Goal: Find specific page/section: Find specific page/section

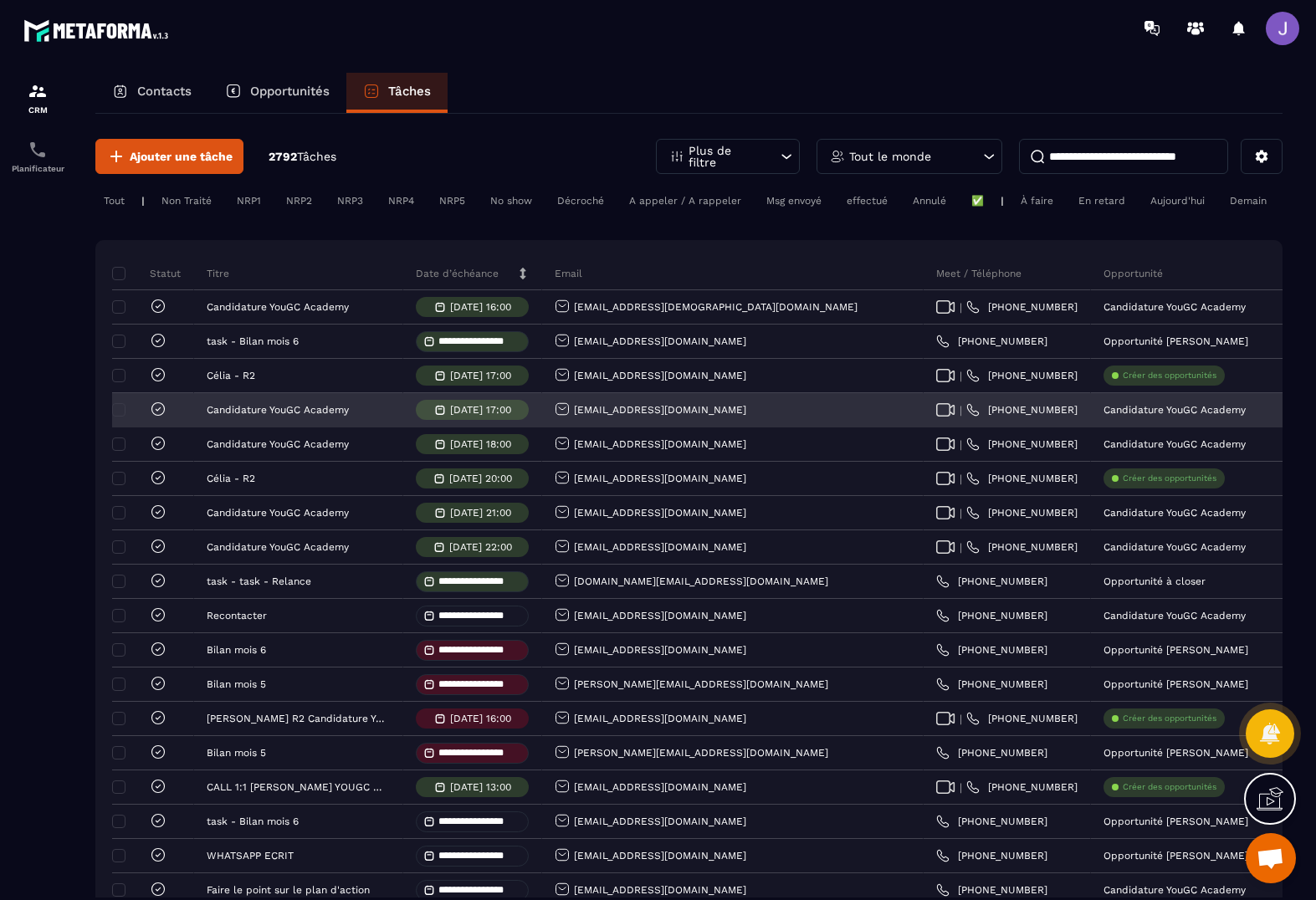
scroll to position [0, 107]
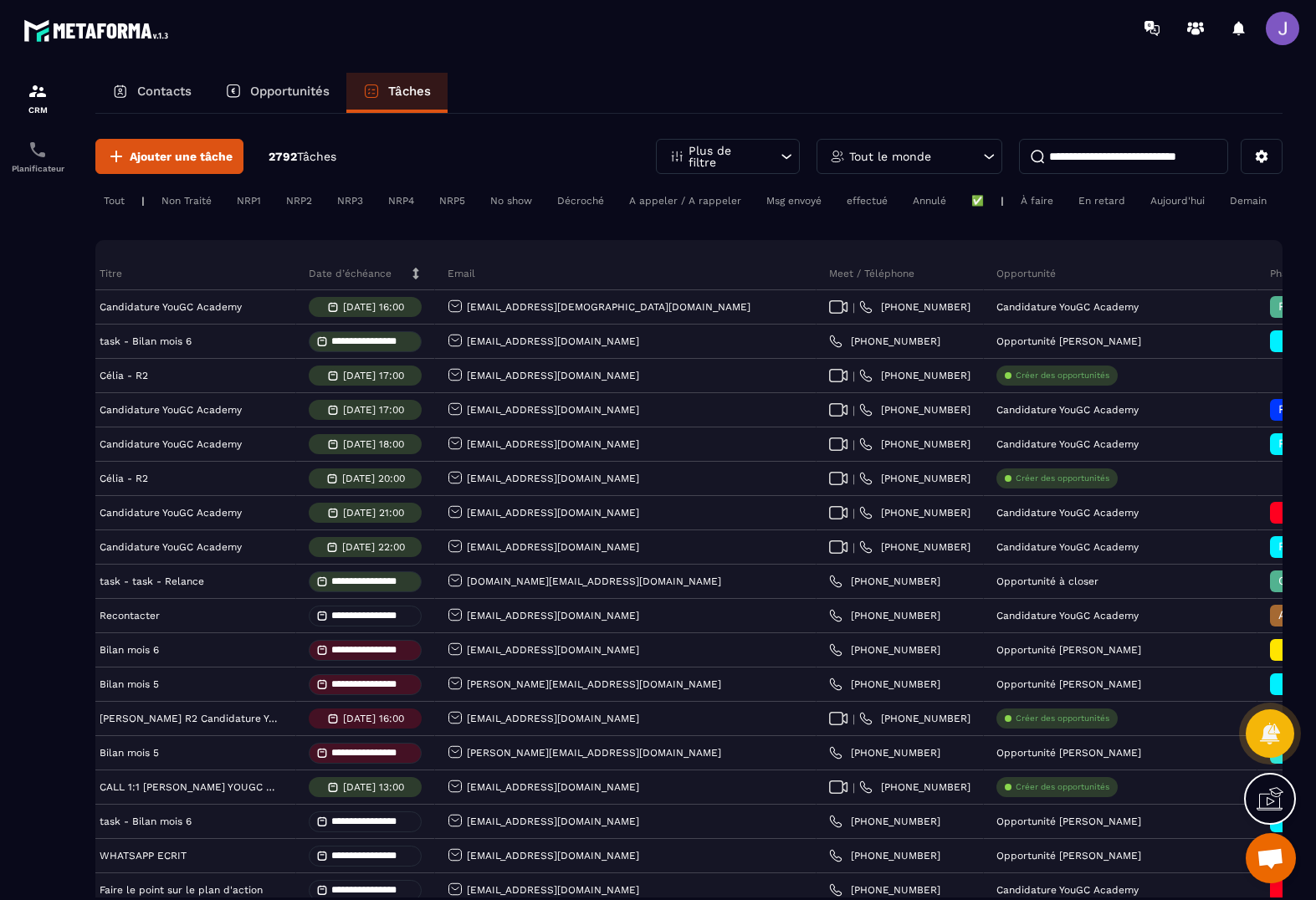
click at [1086, 161] on input at bounding box center [1124, 157] width 209 height 36
click at [300, 101] on div "Opportunités" at bounding box center [278, 93] width 138 height 40
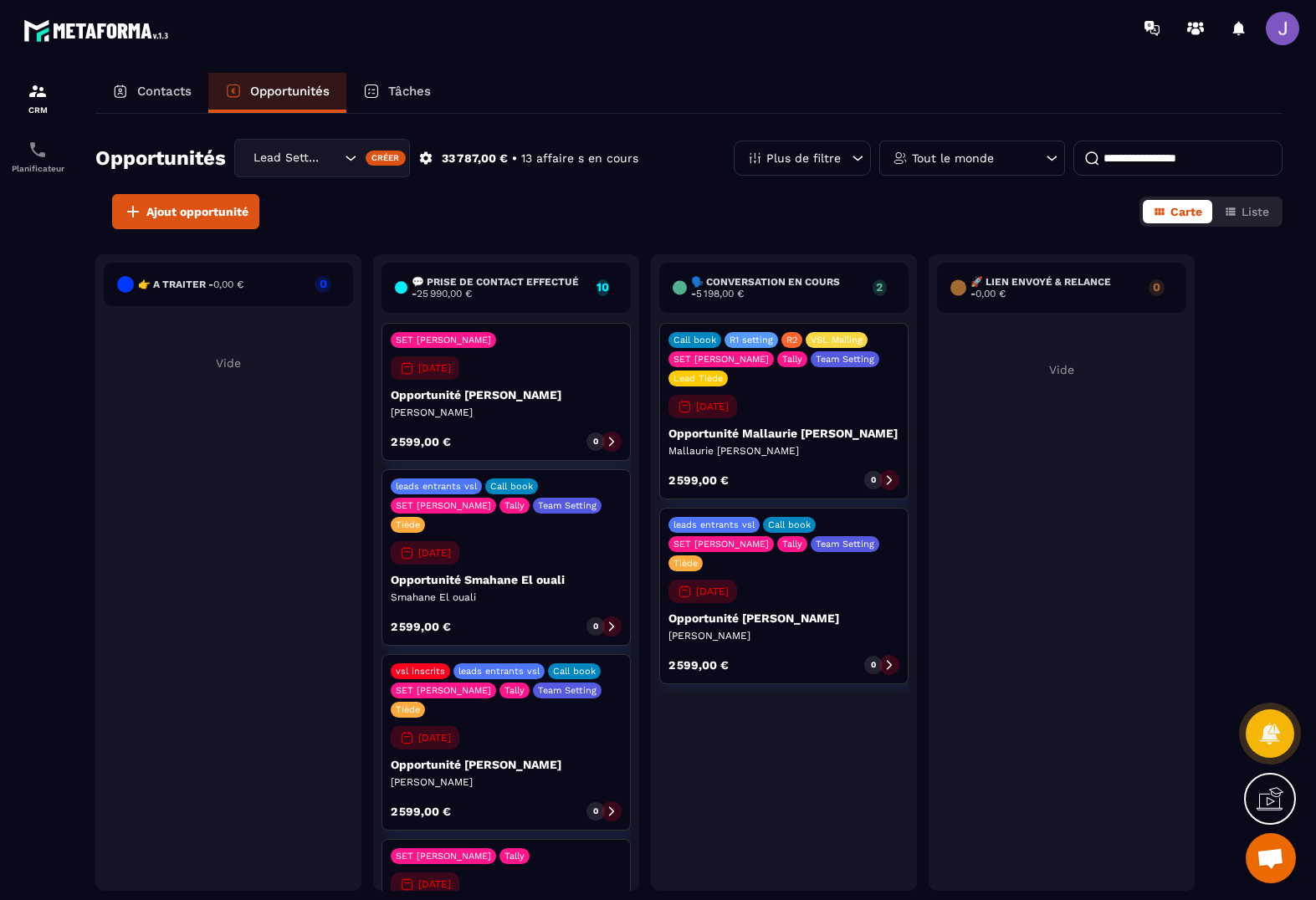
click at [1146, 158] on input at bounding box center [1179, 158] width 209 height 36
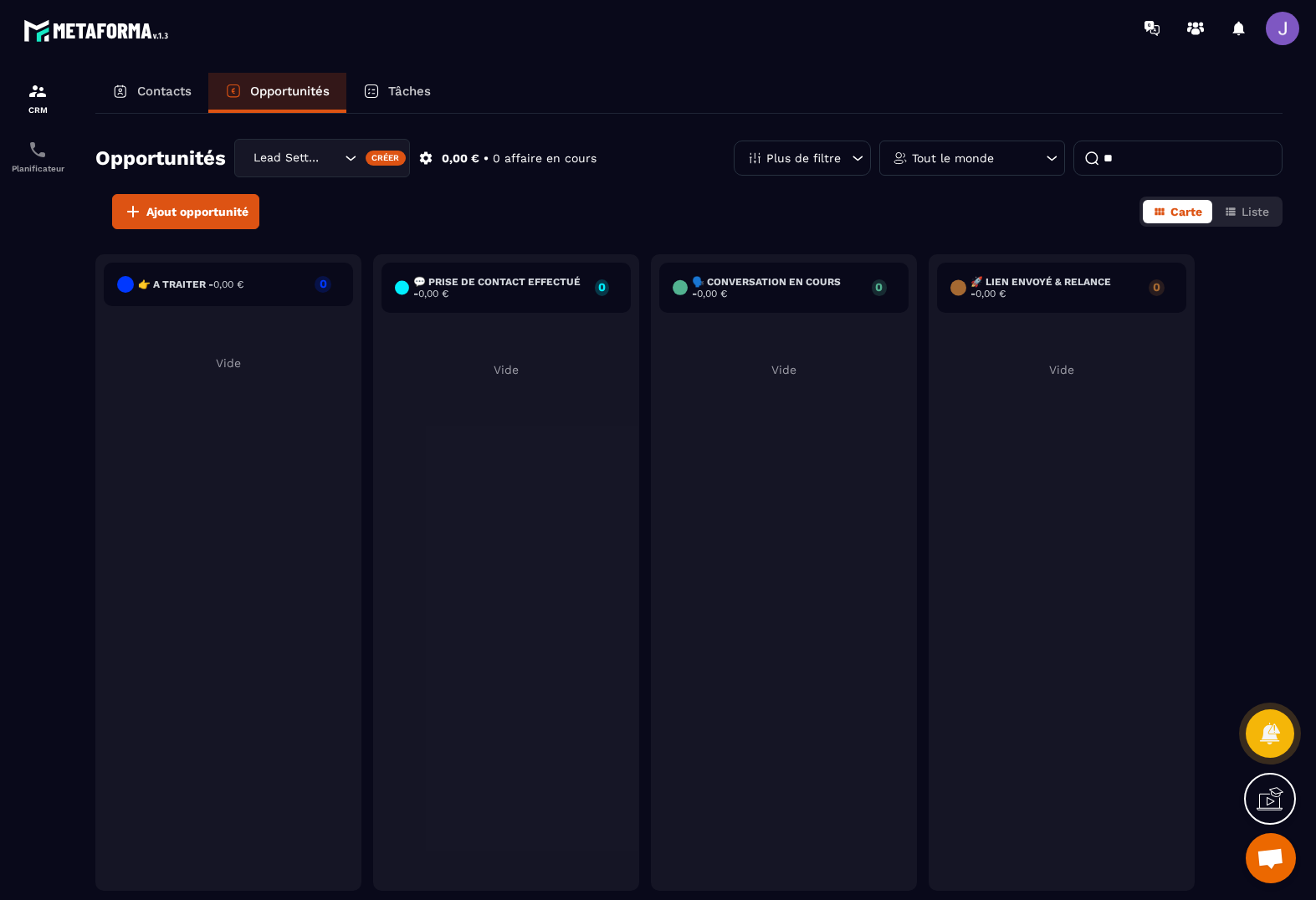
type input "*"
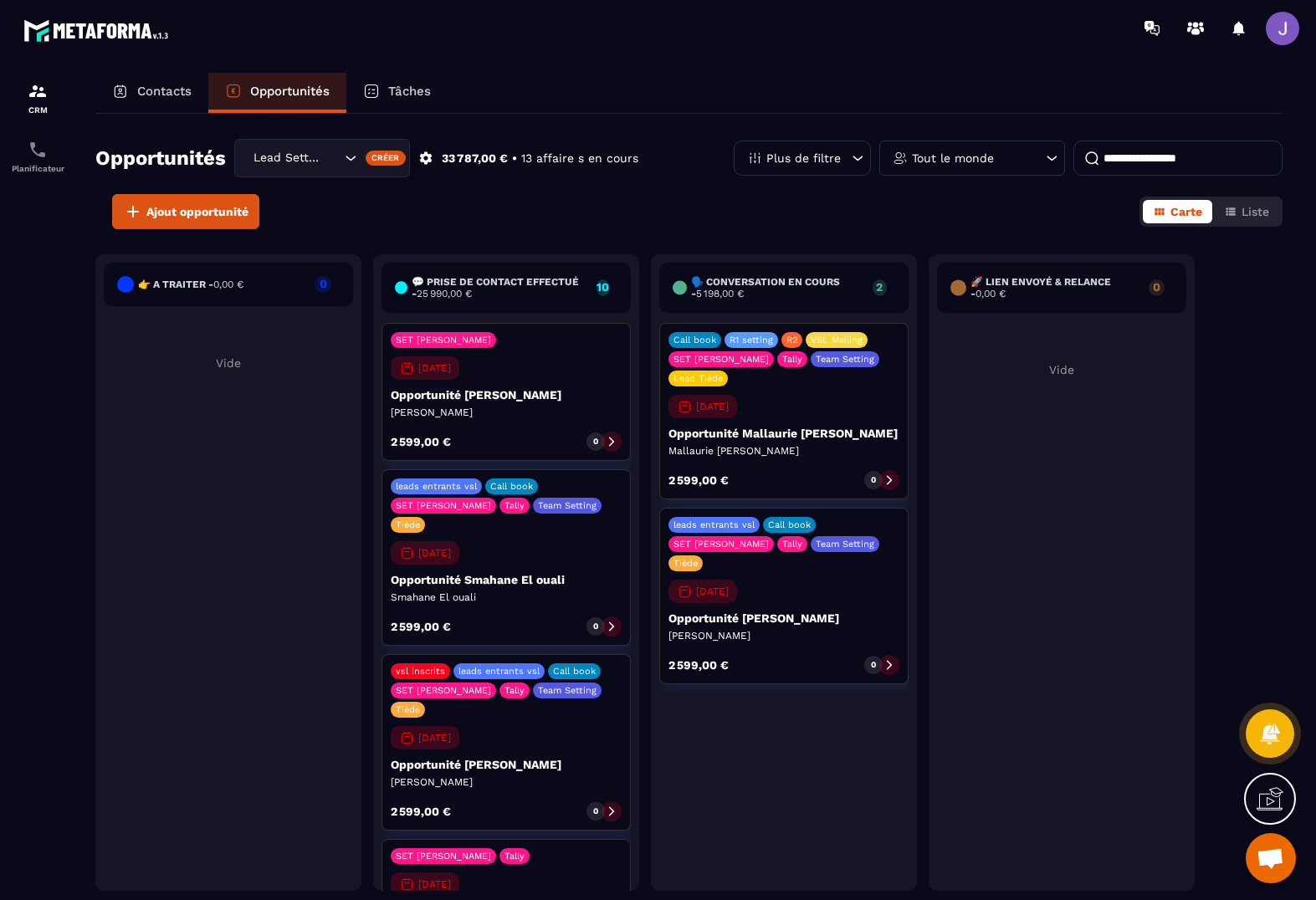
click at [259, 145] on div "Lead Setting" at bounding box center [322, 158] width 176 height 38
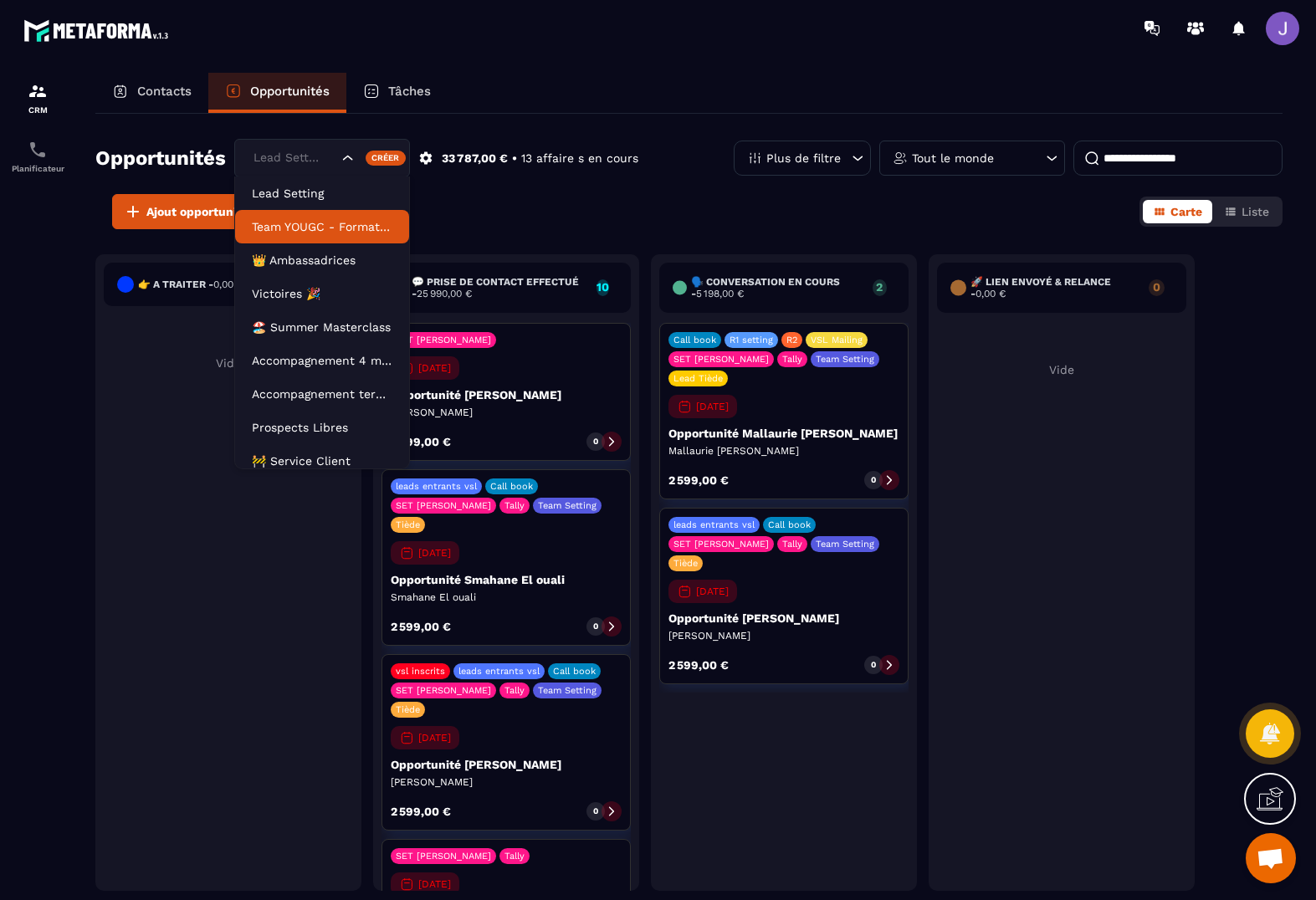
click at [316, 227] on p "Team YOUGC - Formations" at bounding box center [322, 227] width 140 height 17
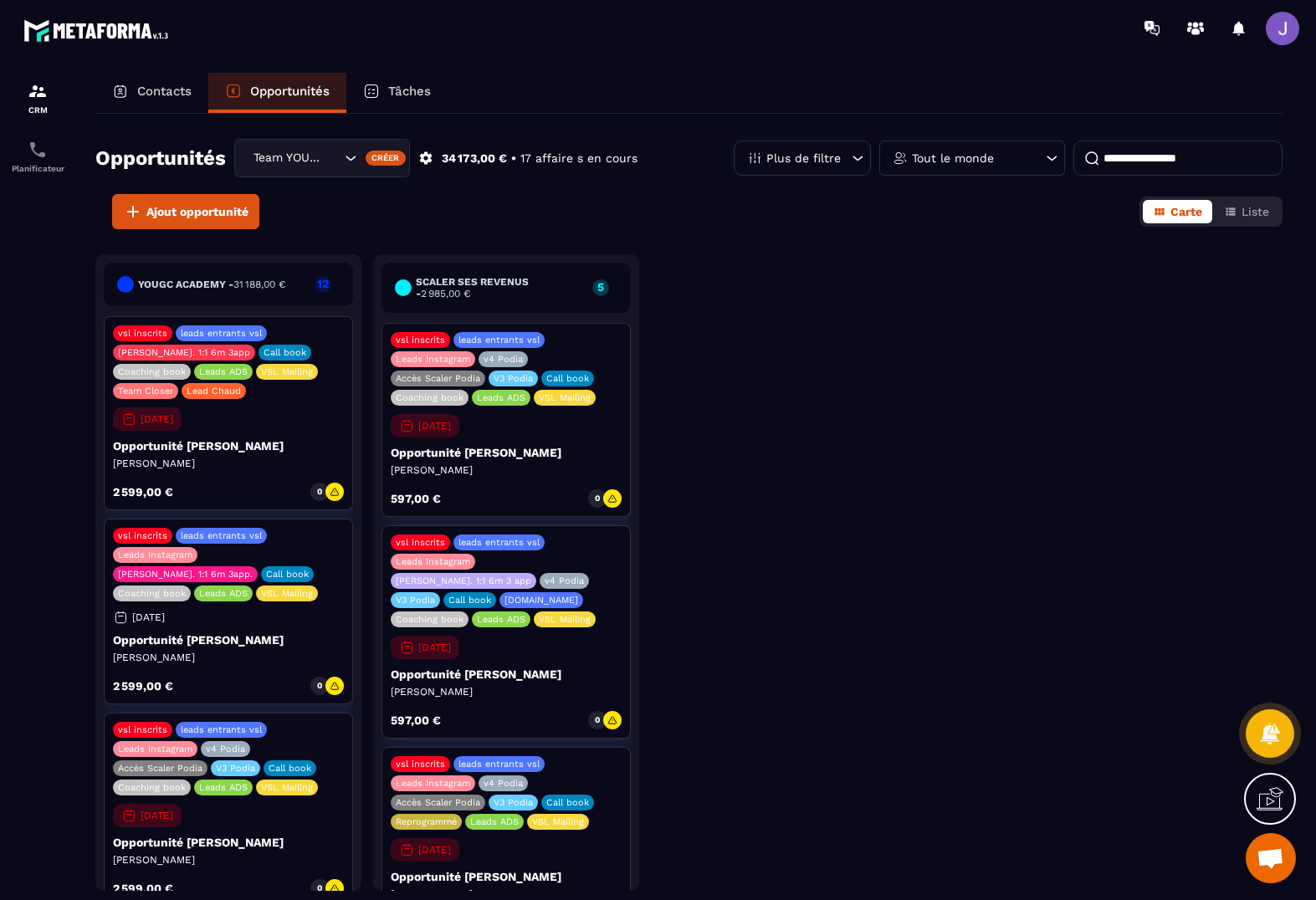
click at [1132, 150] on input at bounding box center [1179, 158] width 209 height 36
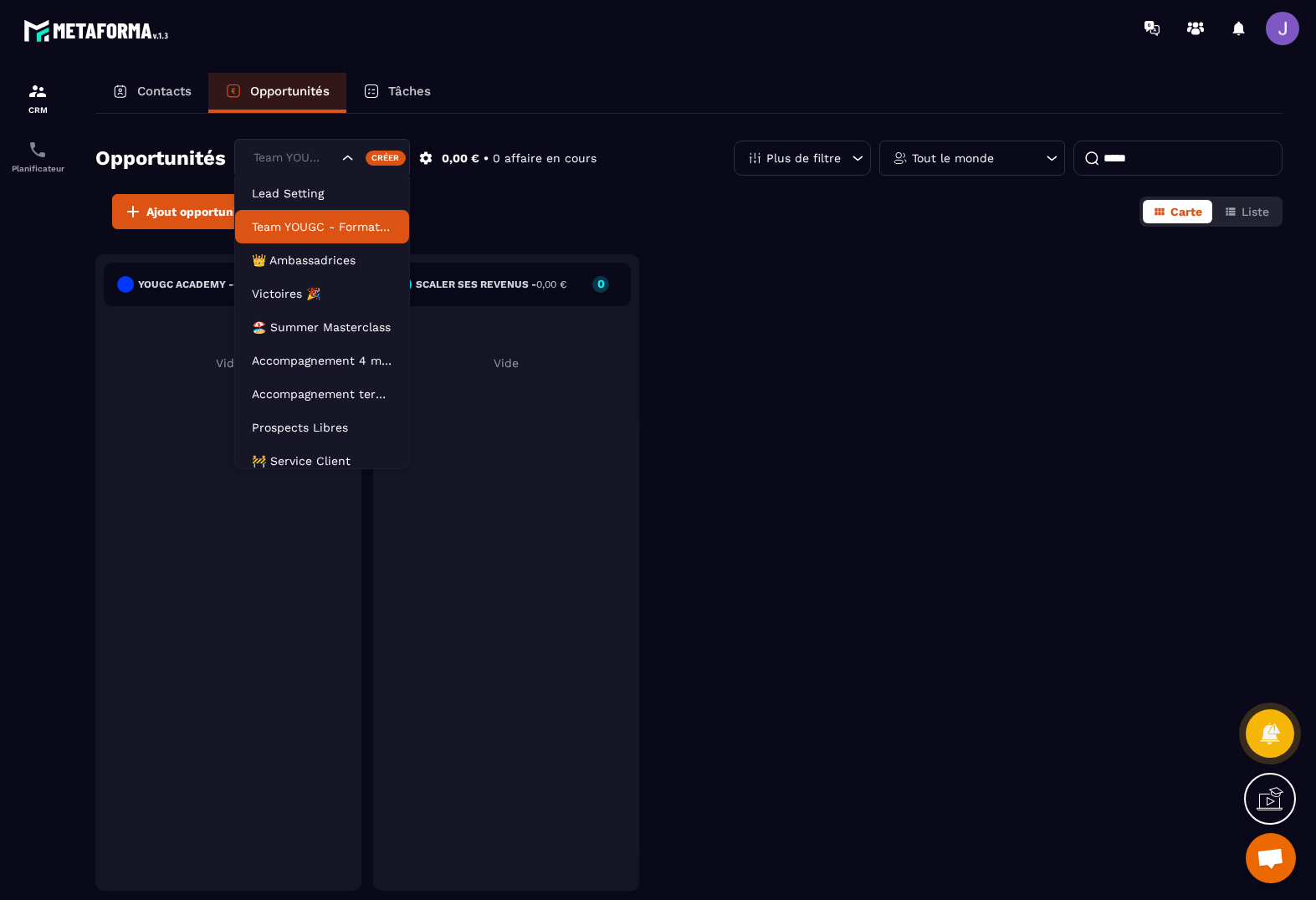
click at [367, 164] on div "Search for option" at bounding box center [377, 158] width 41 height 15
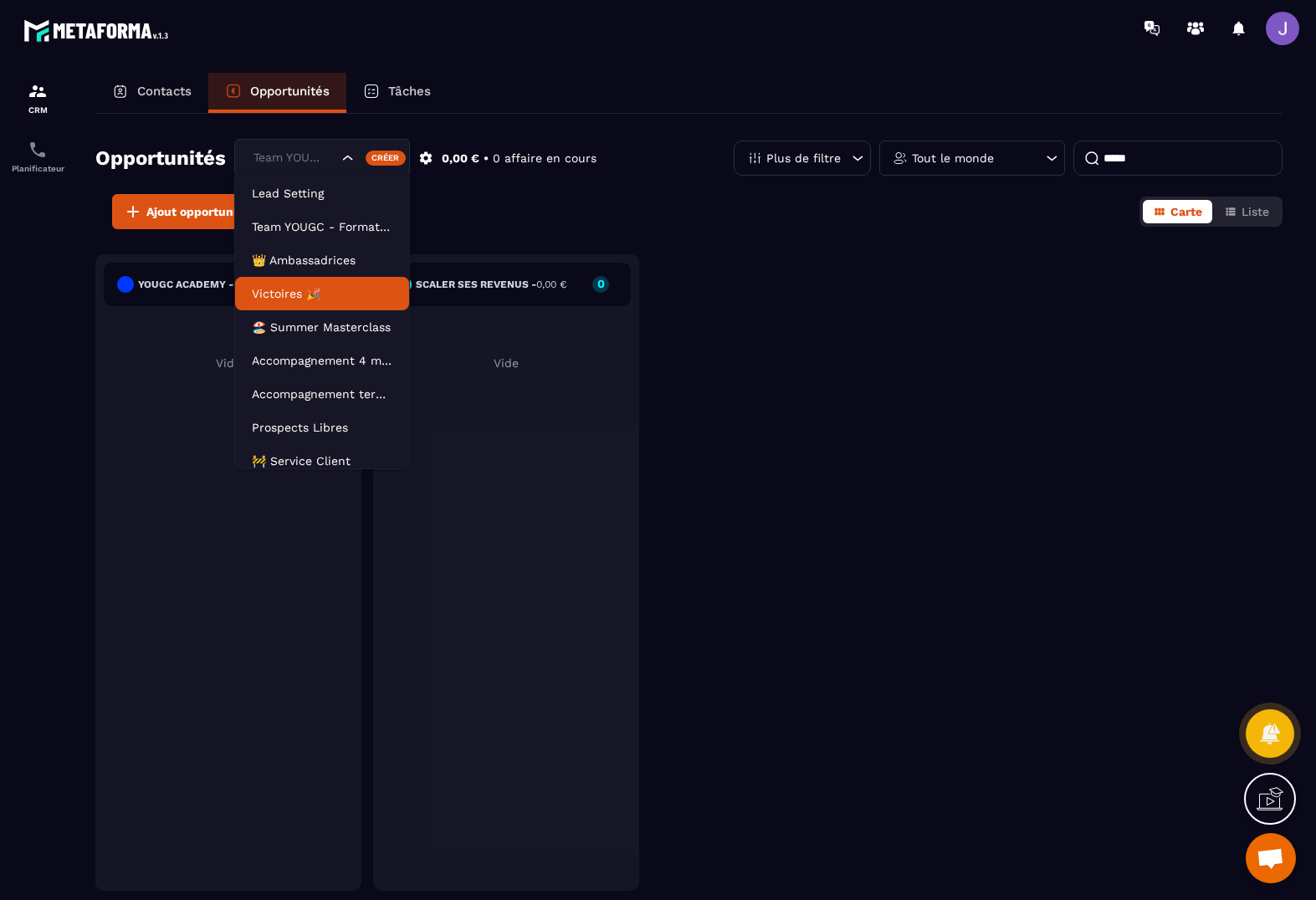
click at [305, 297] on p "Victoires 🎉" at bounding box center [322, 293] width 140 height 17
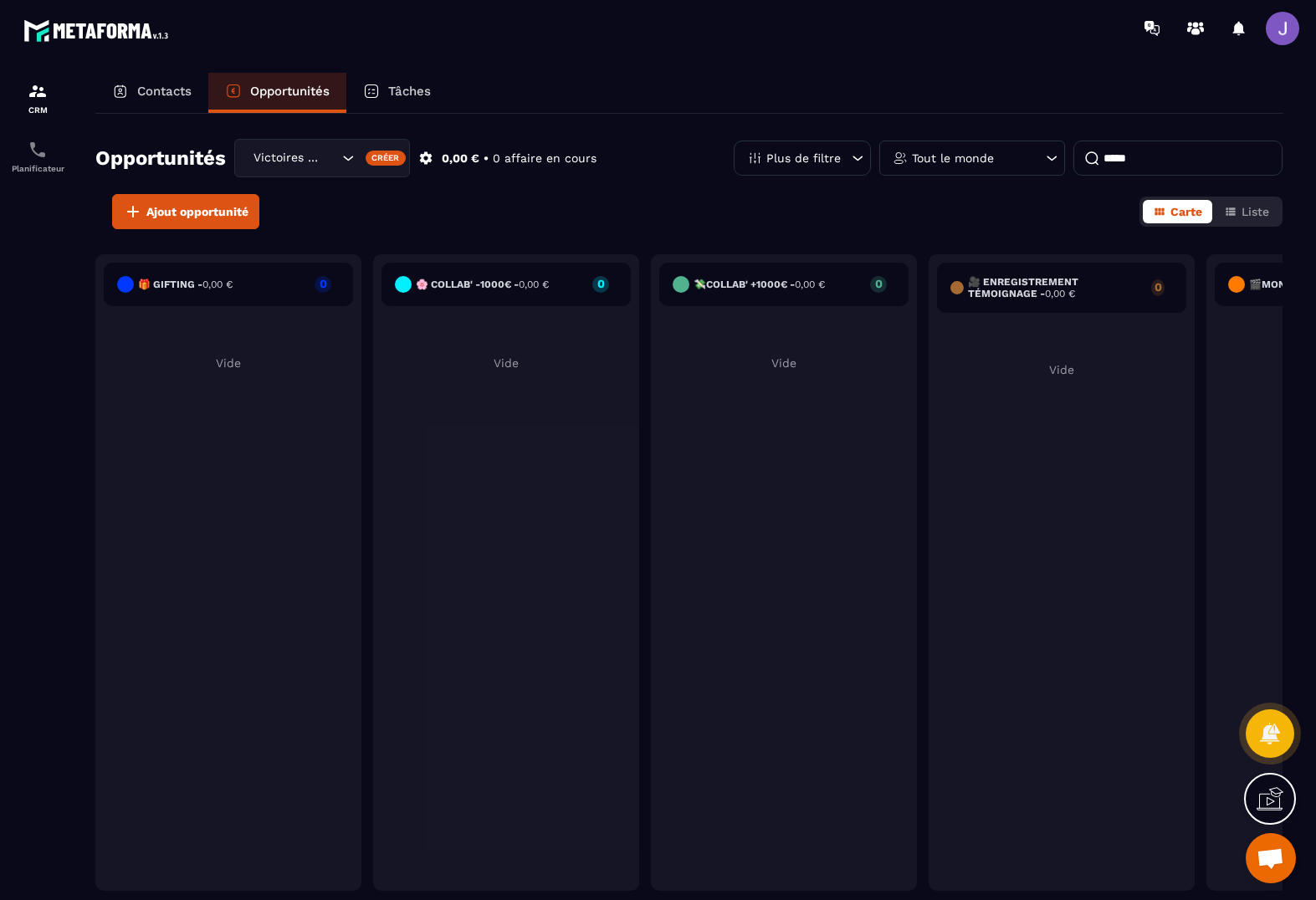
click at [366, 157] on div "Créer" at bounding box center [386, 158] width 41 height 15
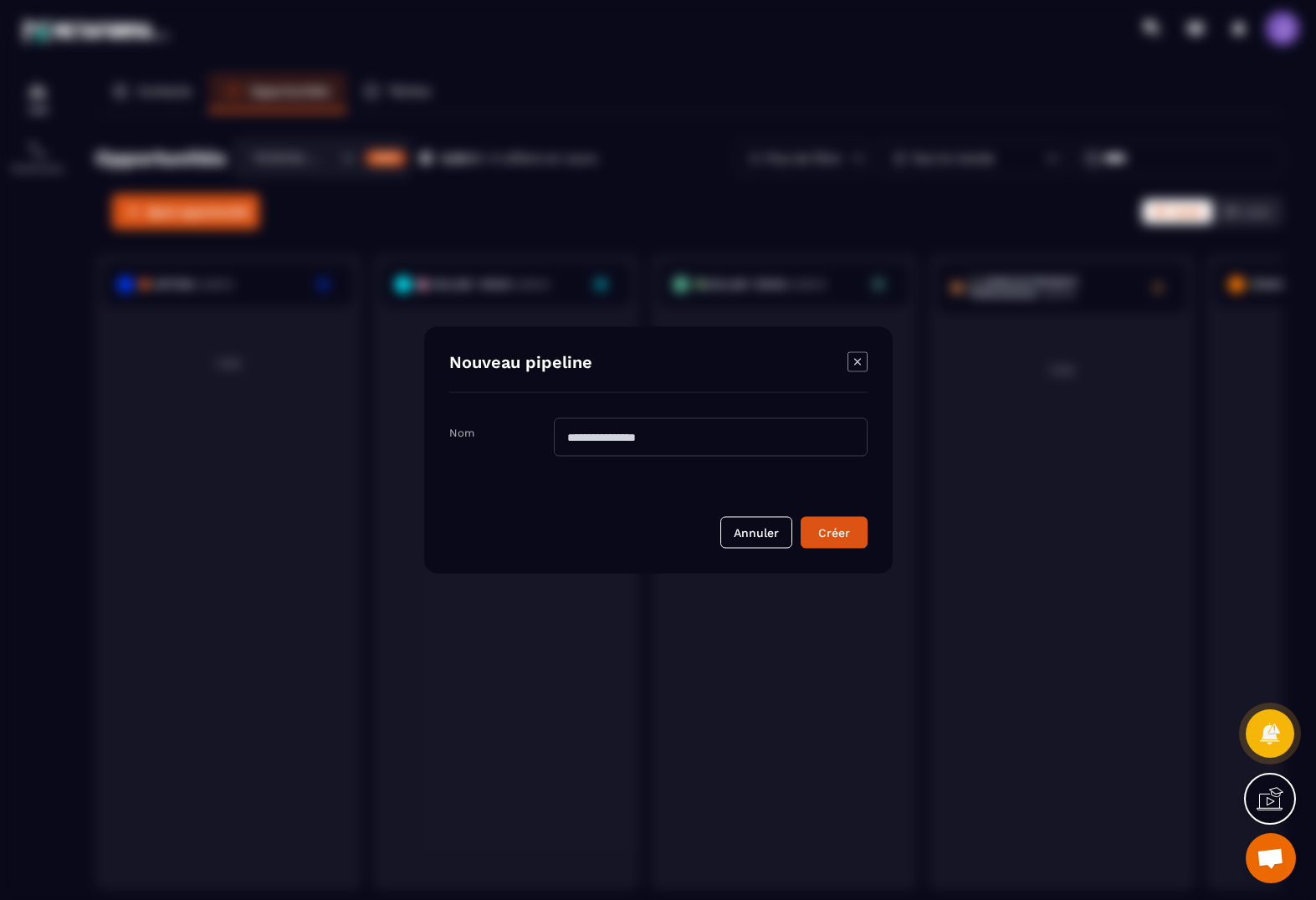
click at [862, 361] on icon "Modal window" at bounding box center [857, 362] width 20 height 20
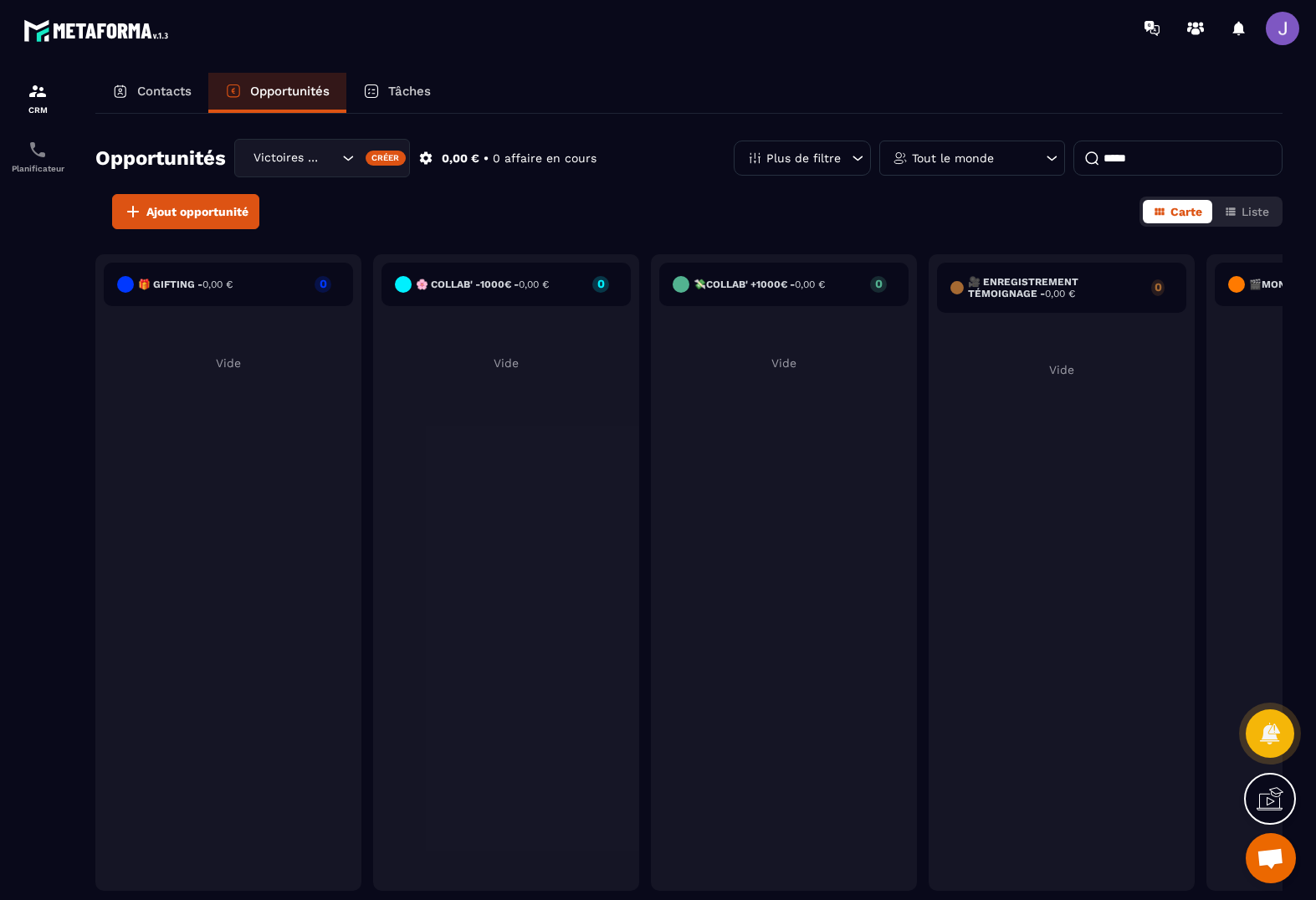
click at [312, 150] on div "Victoires 🎉" at bounding box center [293, 158] width 92 height 19
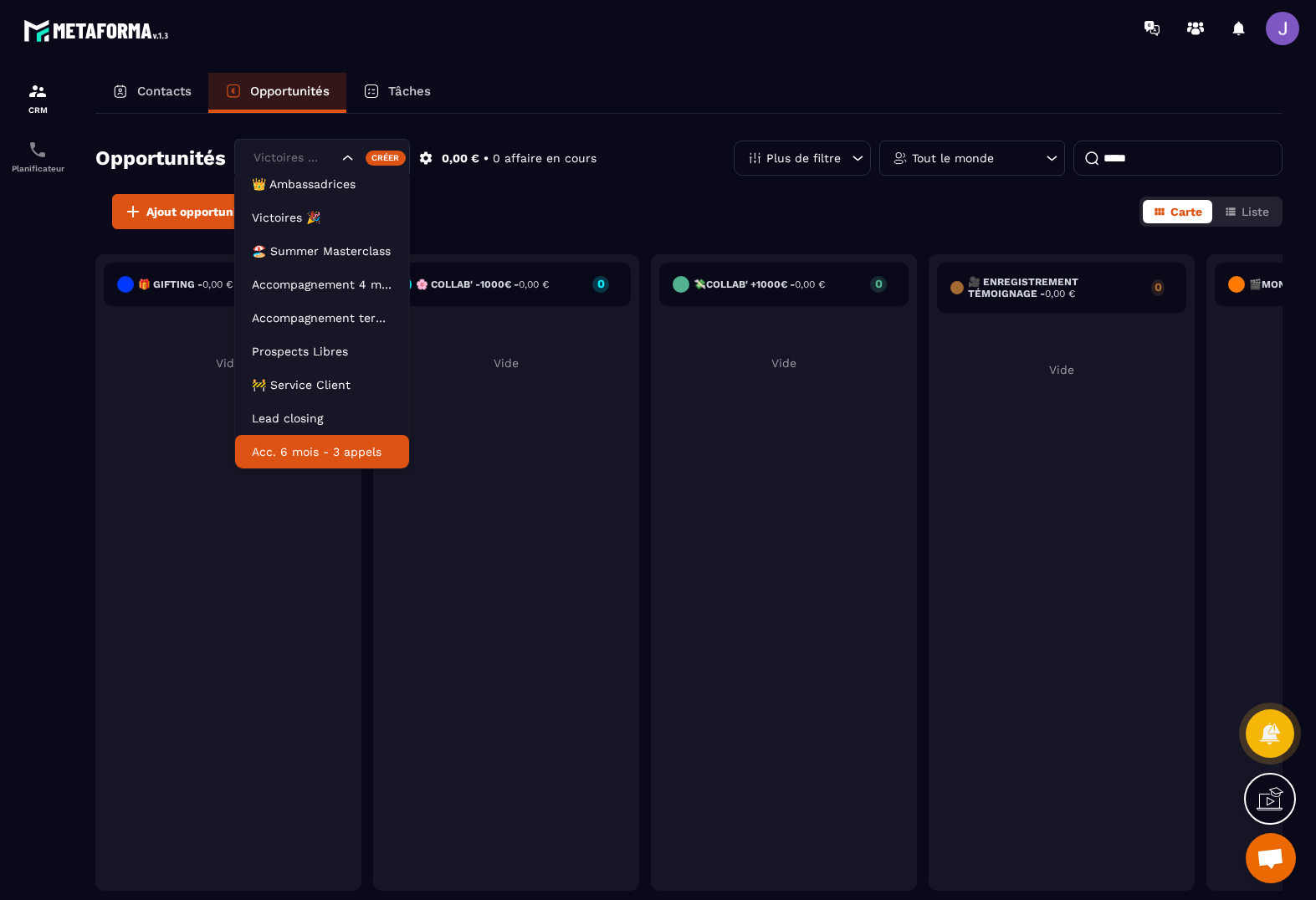
scroll to position [76, 0]
click at [332, 428] on li "Lead closing" at bounding box center [322, 419] width 174 height 34
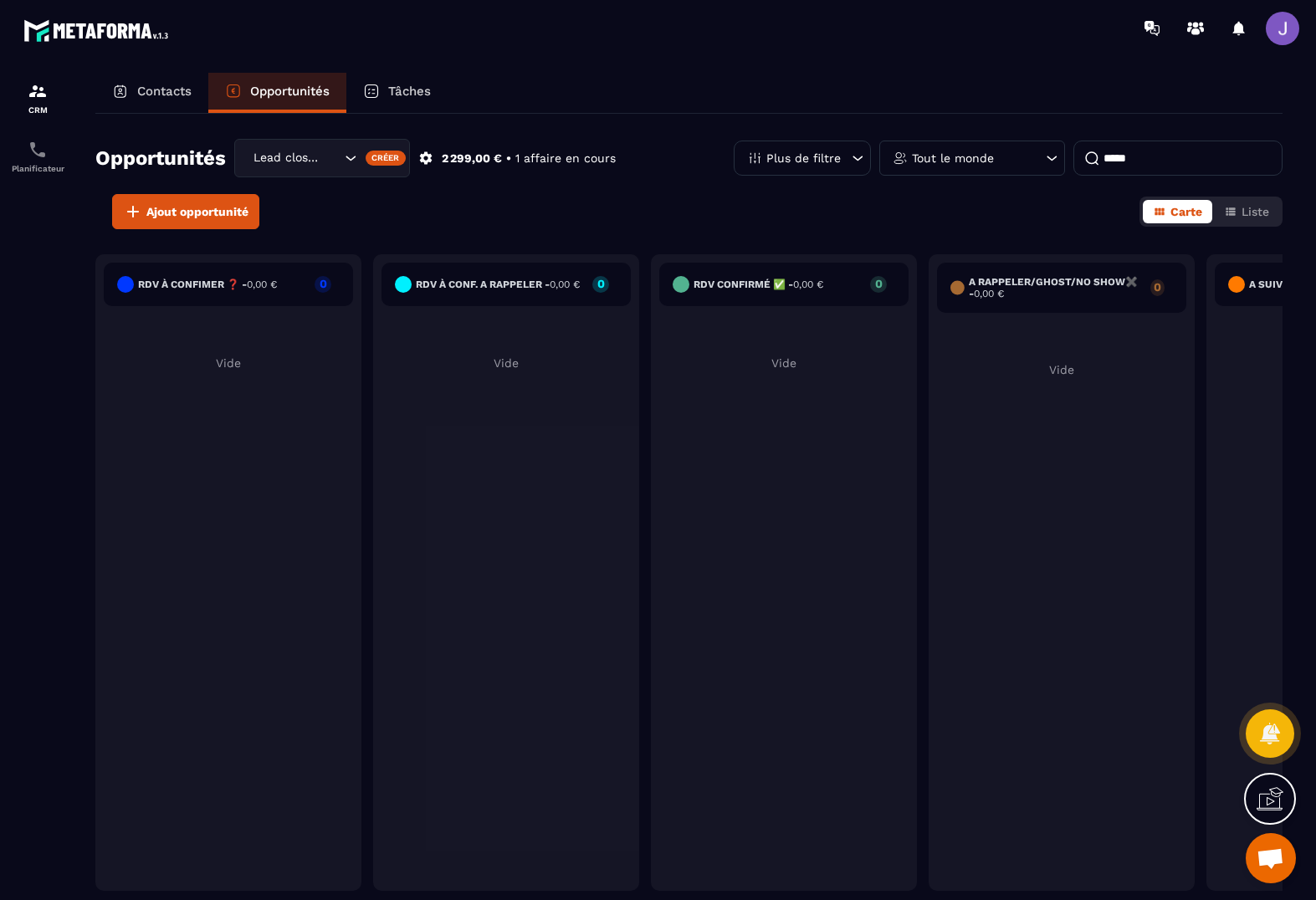
drag, startPoint x: 1129, startPoint y: 161, endPoint x: 1159, endPoint y: 165, distance: 30.3
click at [1130, 163] on input "*****" at bounding box center [1179, 158] width 209 height 36
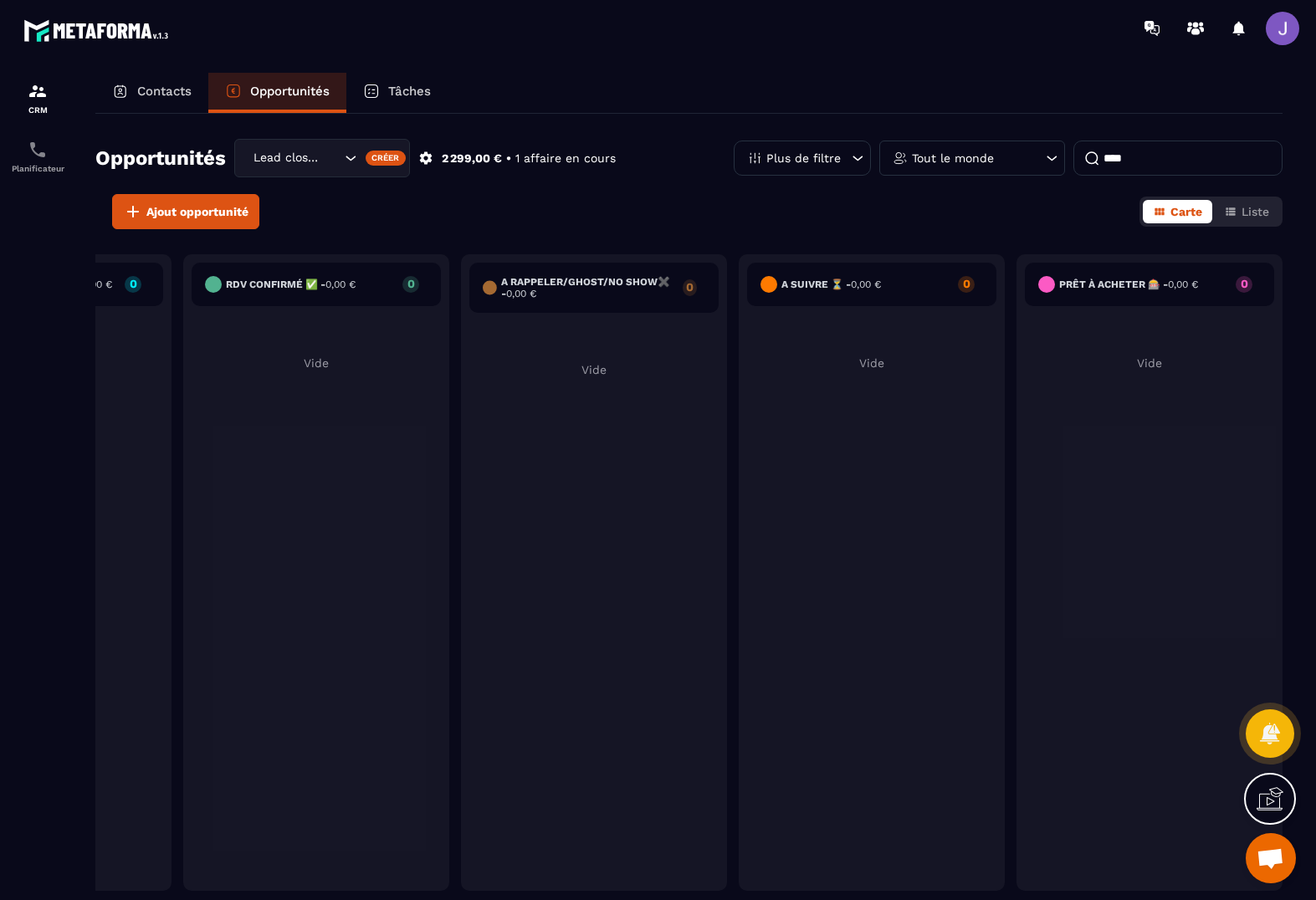
type input "****"
click at [306, 143] on div "Lead closing" at bounding box center [322, 158] width 176 height 38
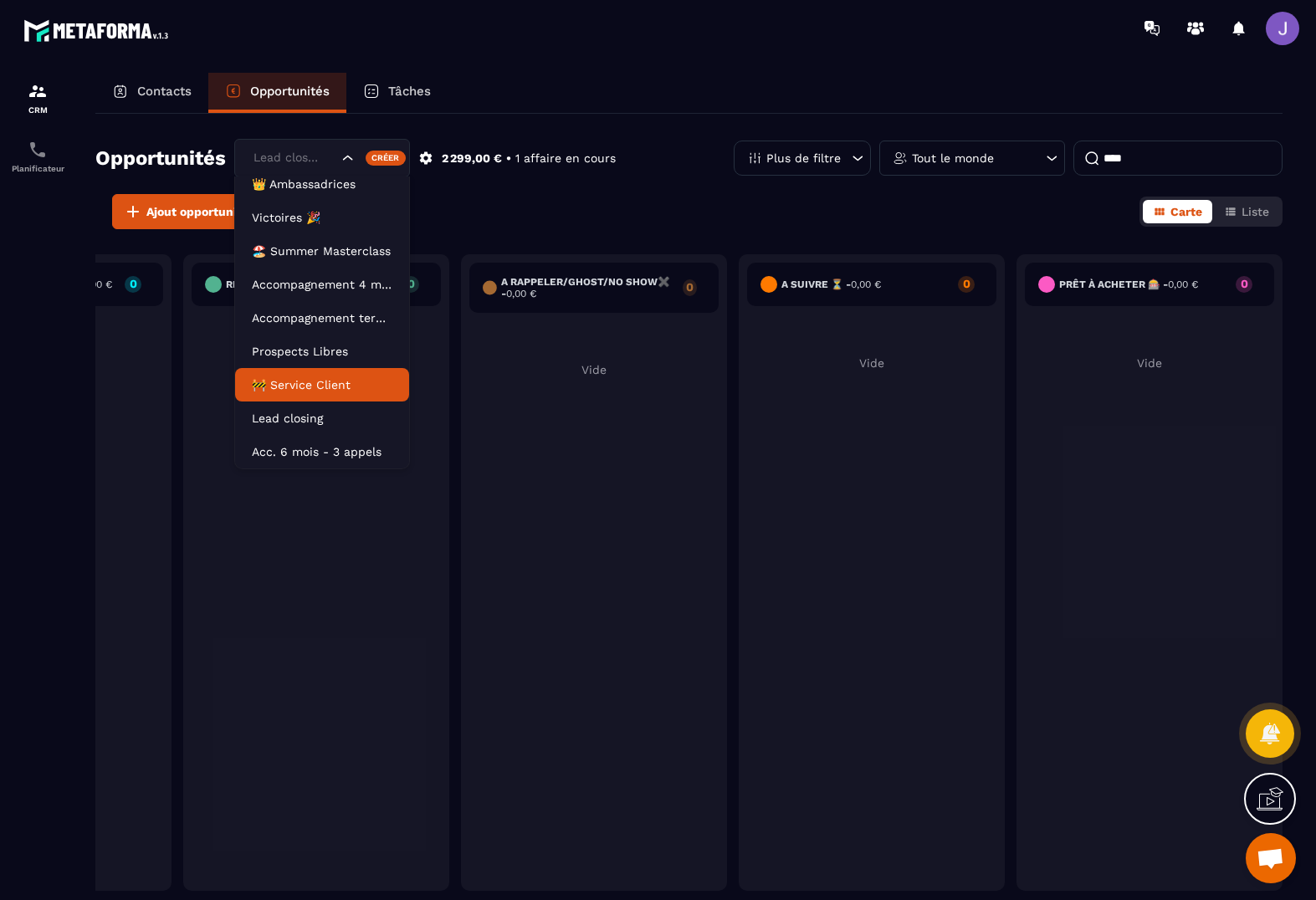
scroll to position [76, 0]
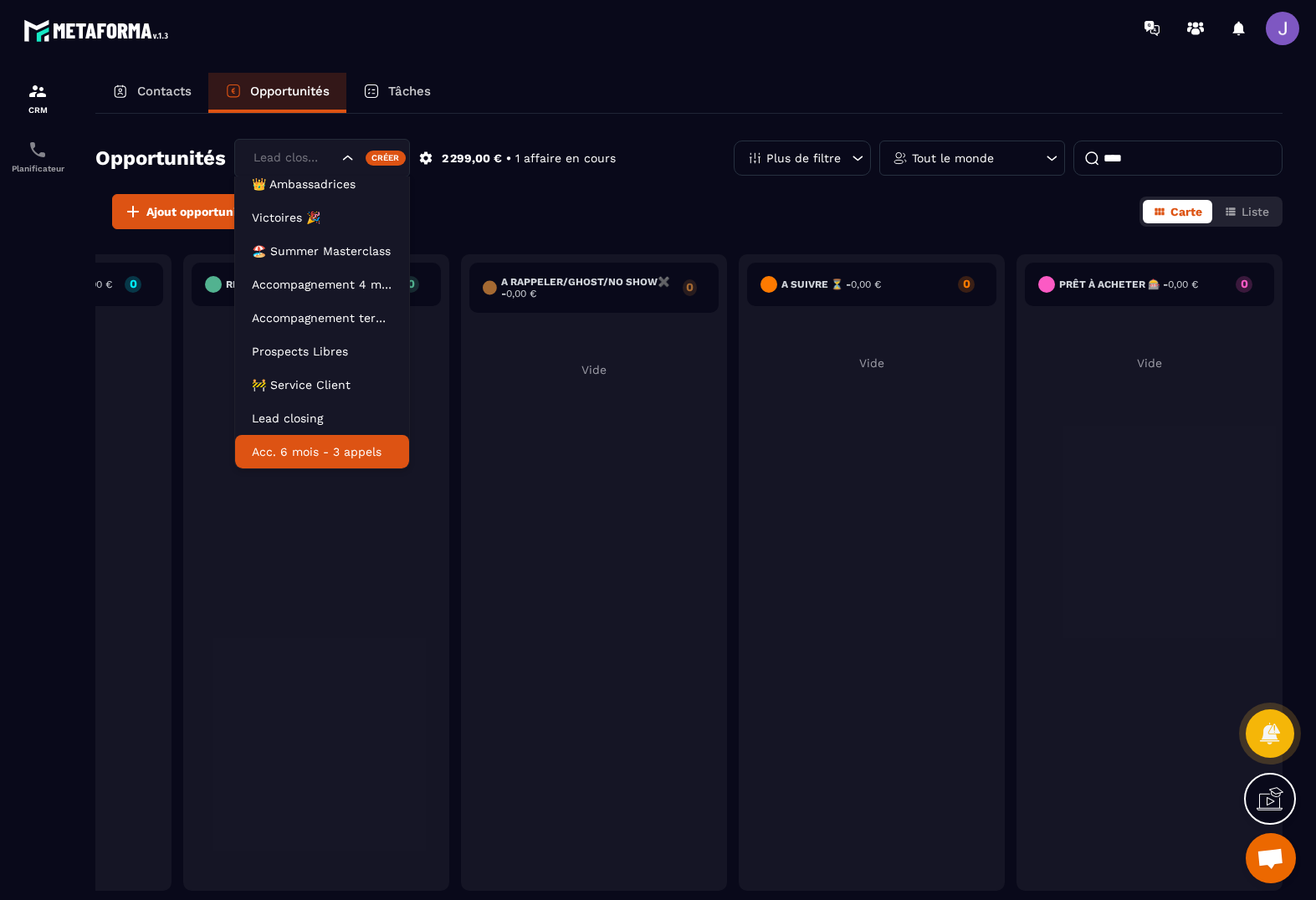
click at [340, 451] on p "Acc. 6 mois - 3 appels" at bounding box center [322, 452] width 140 height 17
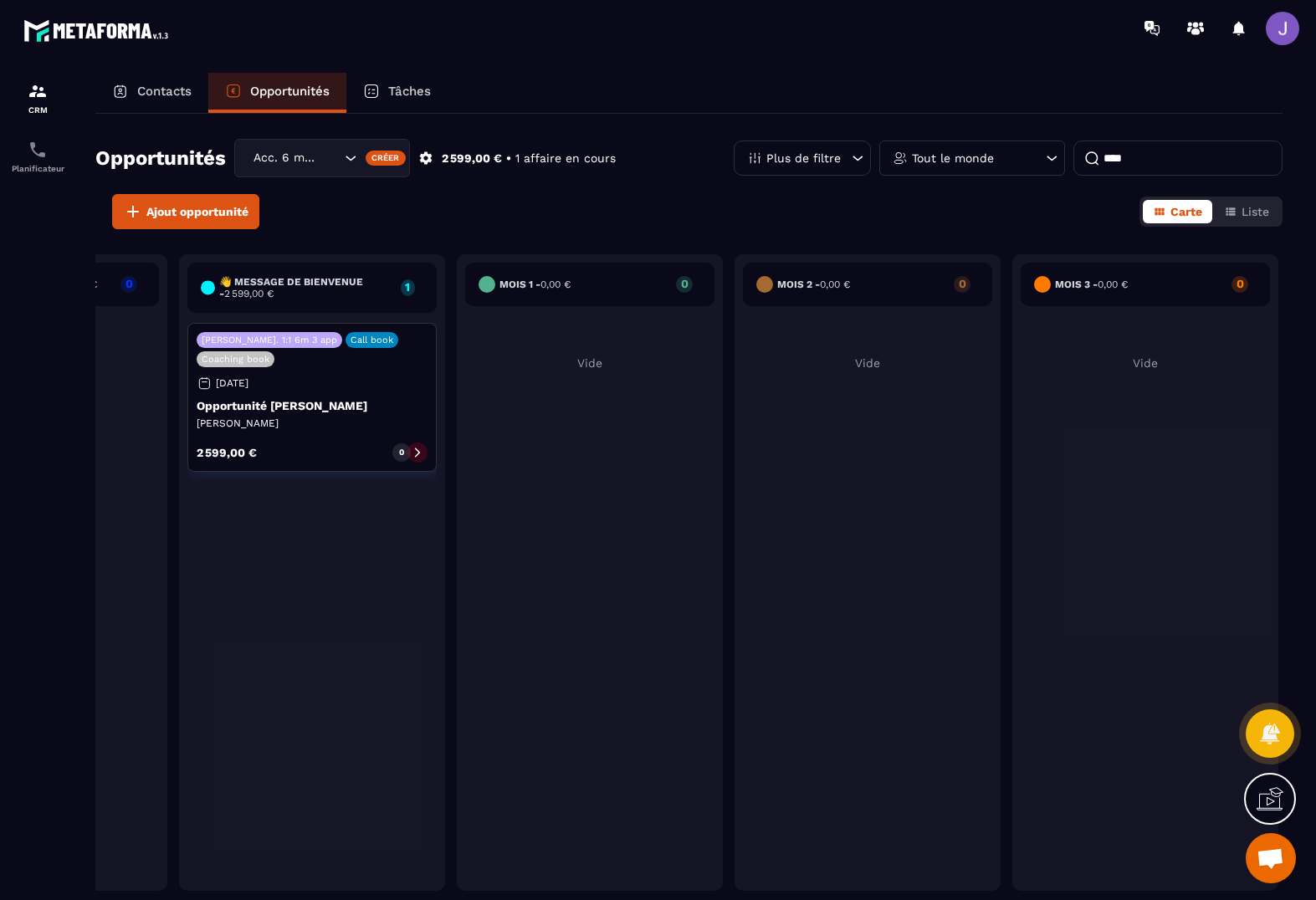
scroll to position [0, 195]
click at [419, 457] on icon at bounding box center [417, 452] width 12 height 12
